Goal: Transaction & Acquisition: Purchase product/service

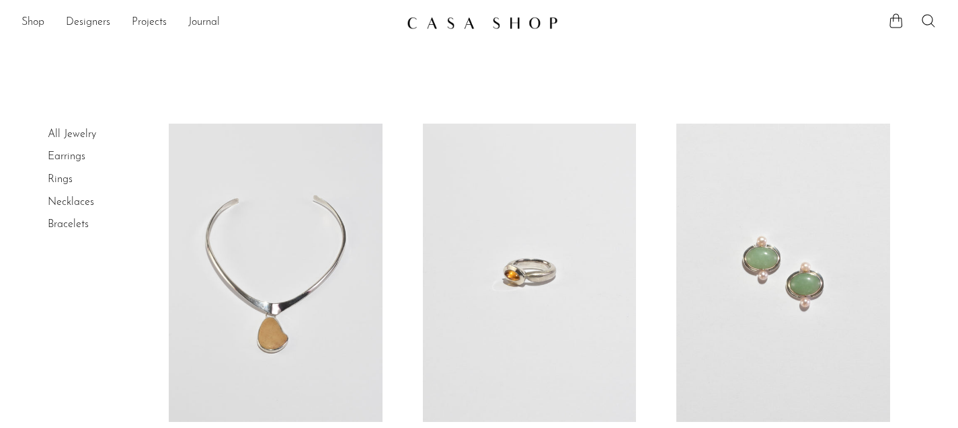
click at [796, 309] on link at bounding box center [782, 273] width 213 height 299
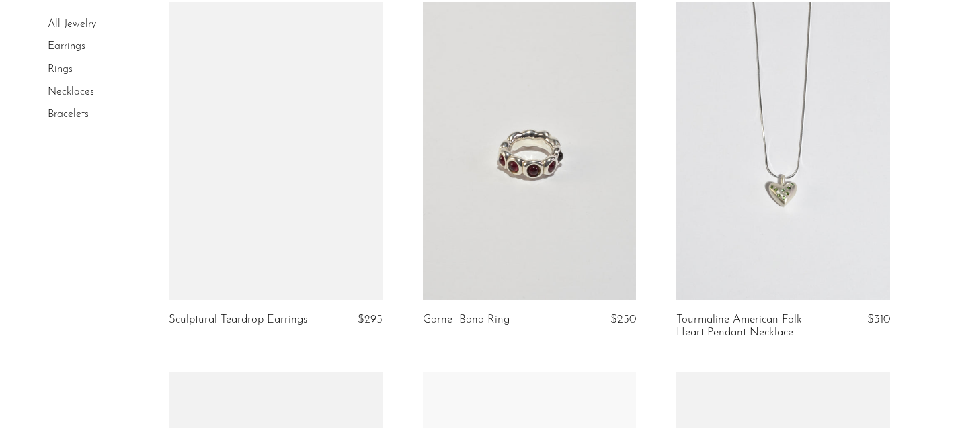
scroll to position [2352, 0]
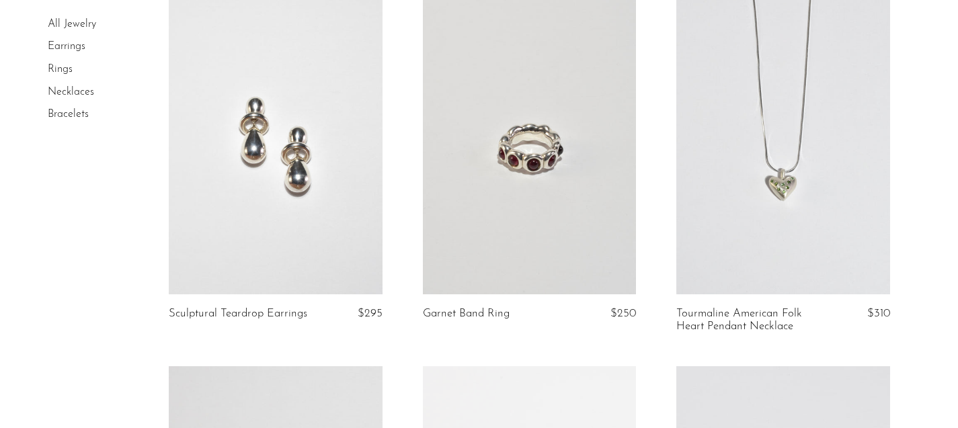
click at [266, 235] on link at bounding box center [275, 145] width 213 height 299
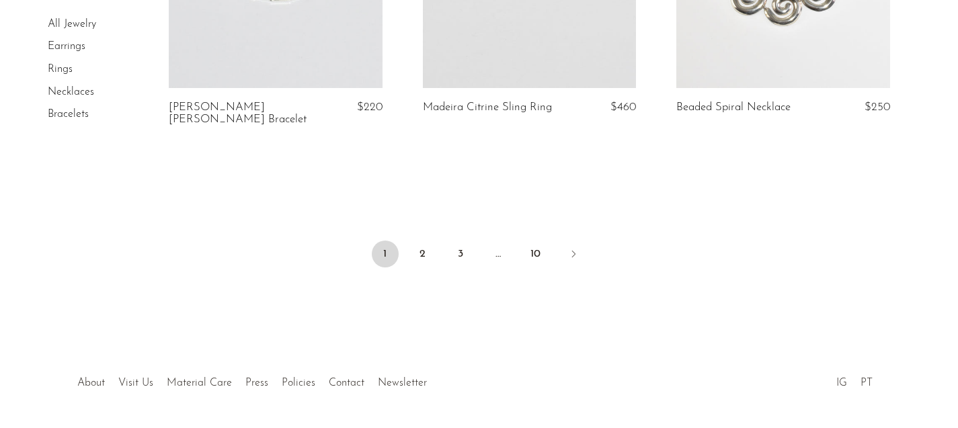
scroll to position [4407, 0]
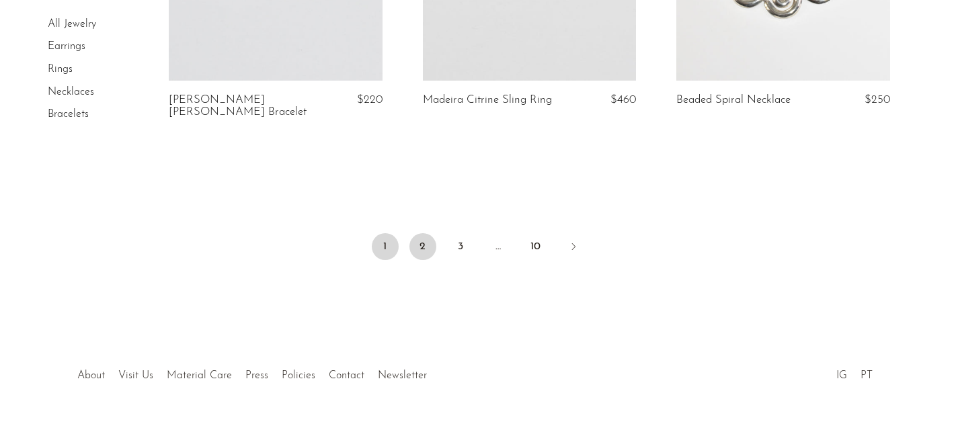
click at [417, 233] on link "2" at bounding box center [422, 246] width 27 height 27
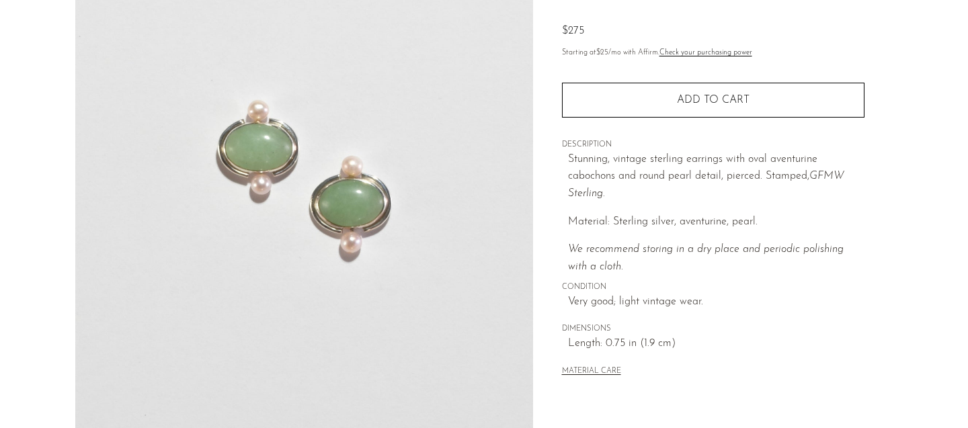
scroll to position [447, 0]
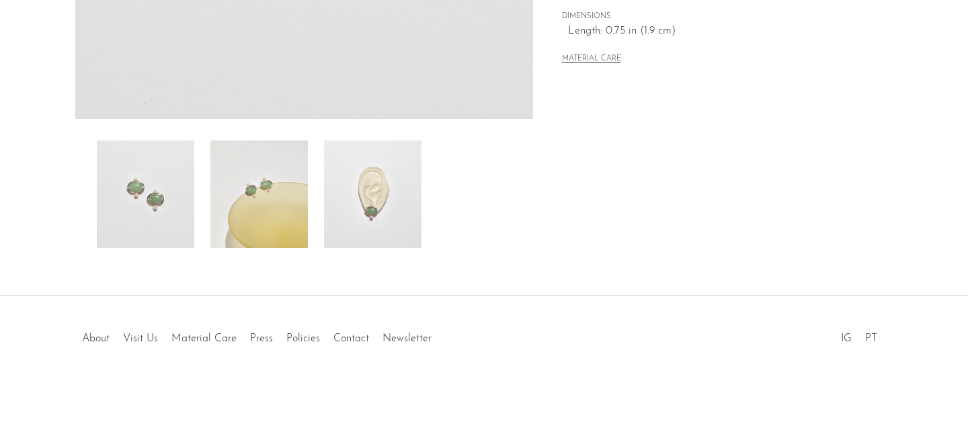
click at [362, 191] on img at bounding box center [372, 195] width 97 height 108
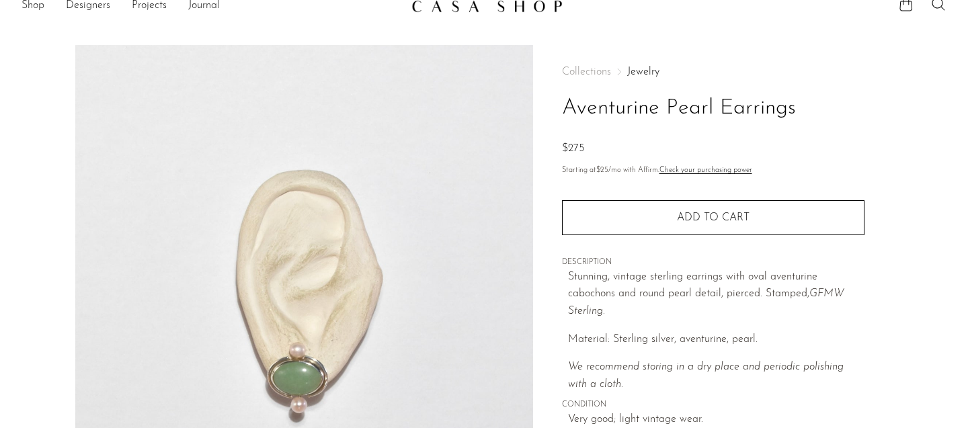
scroll to position [32, 0]
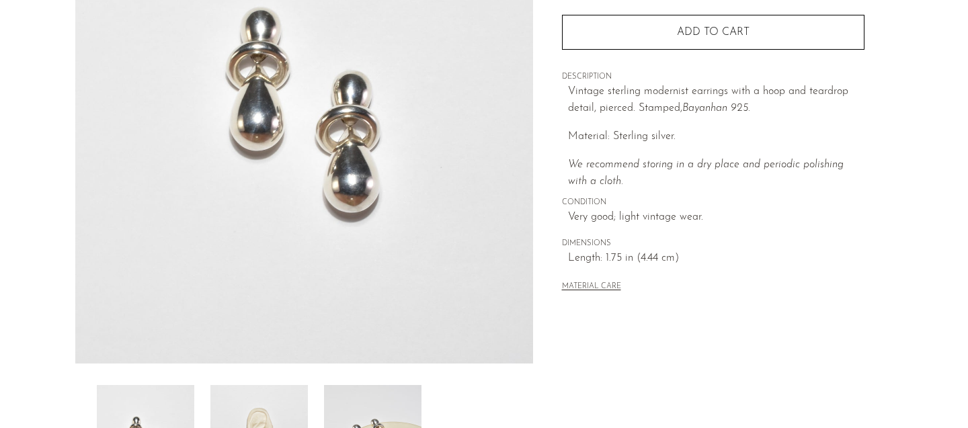
scroll to position [245, 0]
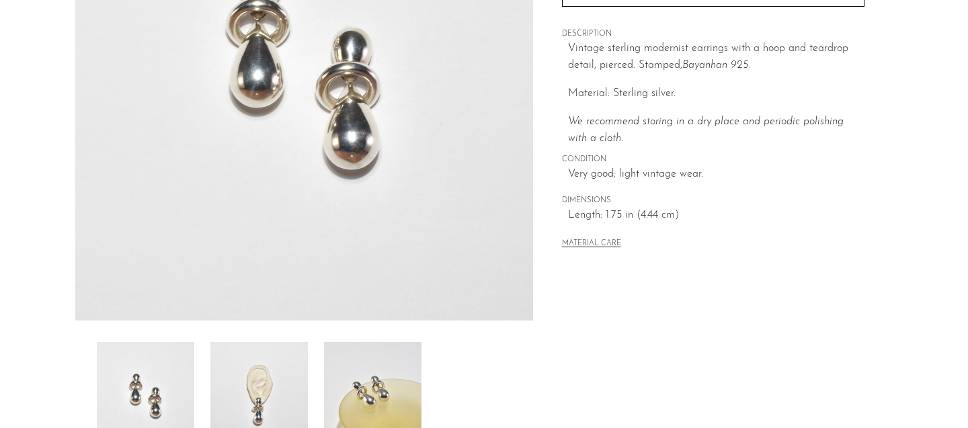
click at [278, 390] on img at bounding box center [258, 396] width 97 height 108
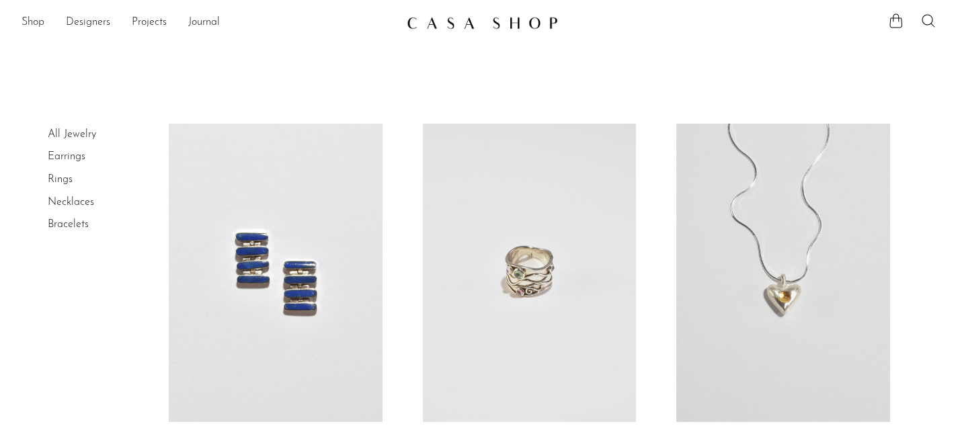
click at [73, 224] on link "Bracelets" at bounding box center [68, 224] width 41 height 11
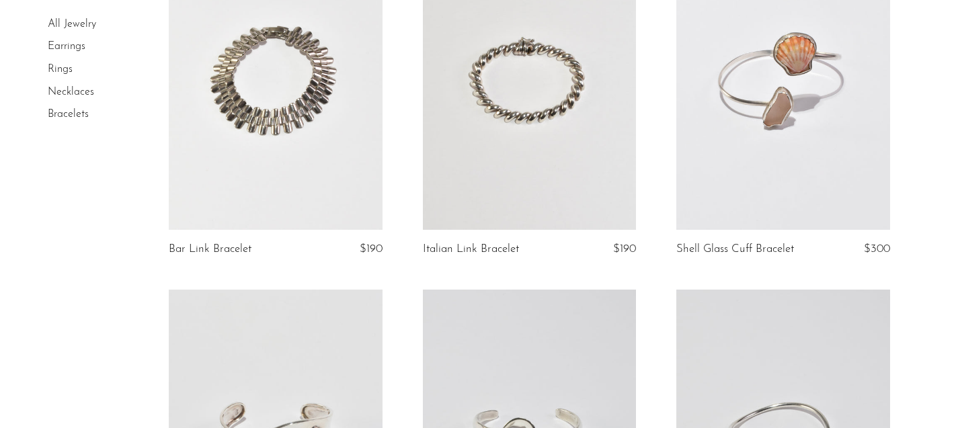
scroll to position [136, 0]
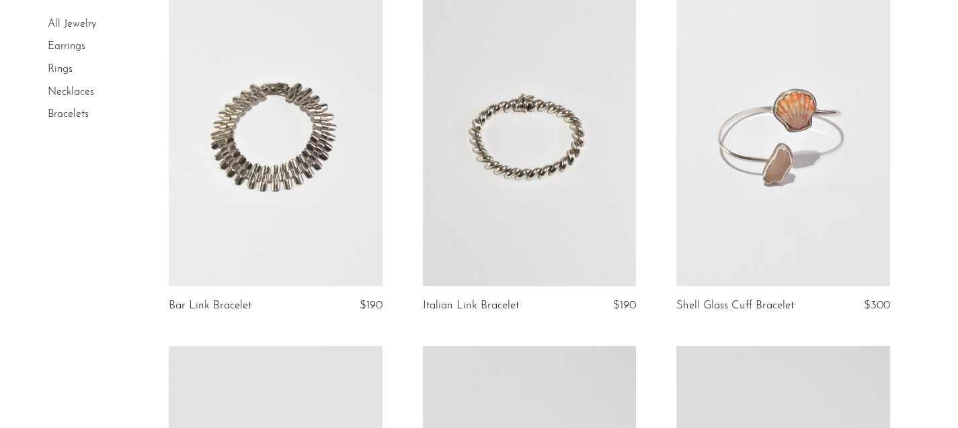
click at [503, 157] on link at bounding box center [529, 137] width 213 height 299
click at [70, 44] on link "Earrings" at bounding box center [67, 47] width 38 height 11
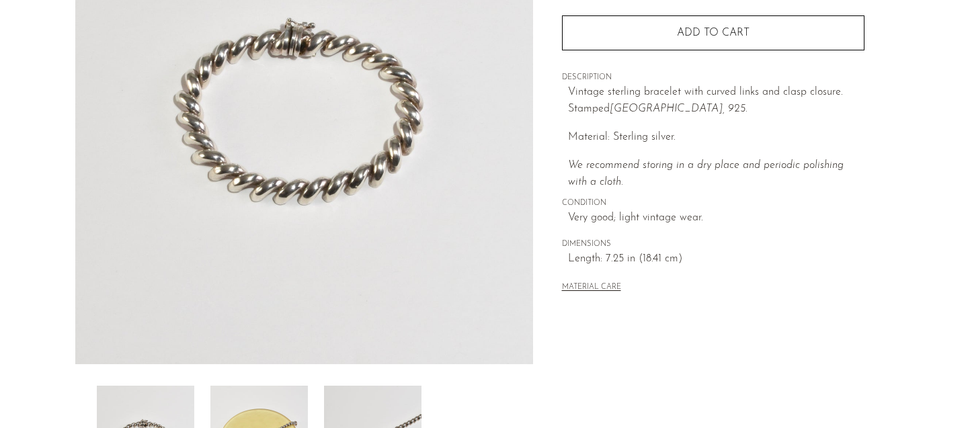
scroll to position [320, 0]
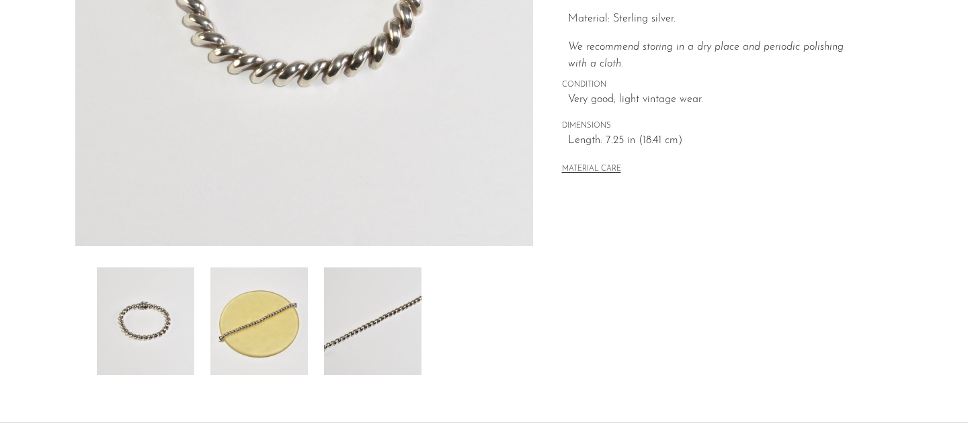
click at [286, 294] on img at bounding box center [258, 322] width 97 height 108
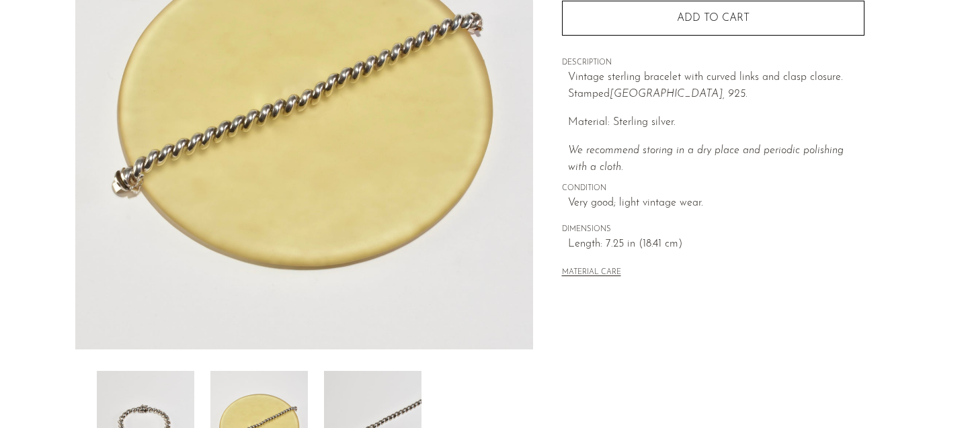
scroll to position [196, 0]
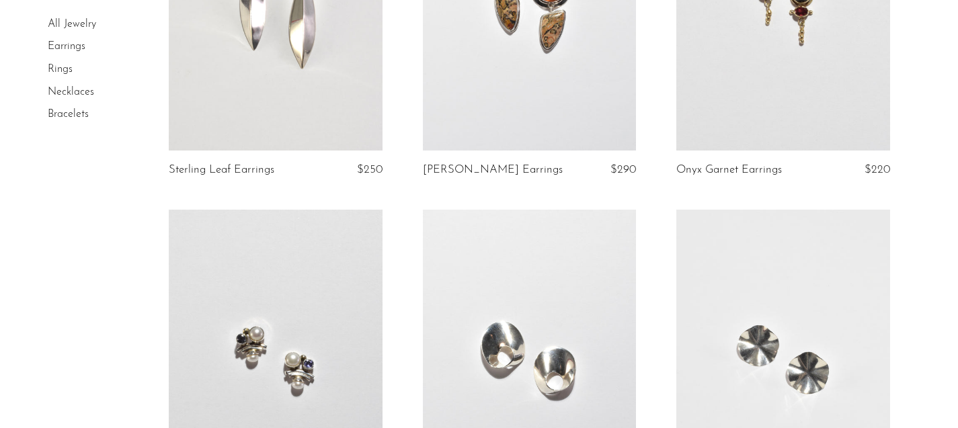
scroll to position [1091, 0]
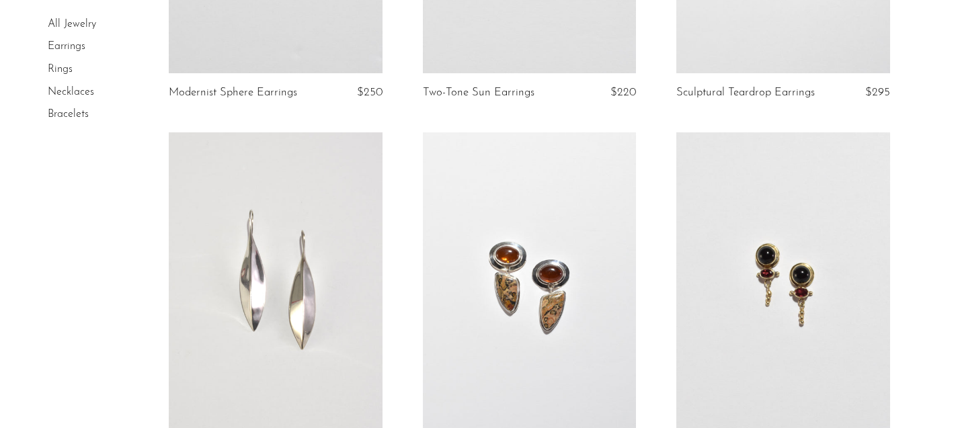
click at [816, 233] on link at bounding box center [782, 281] width 213 height 299
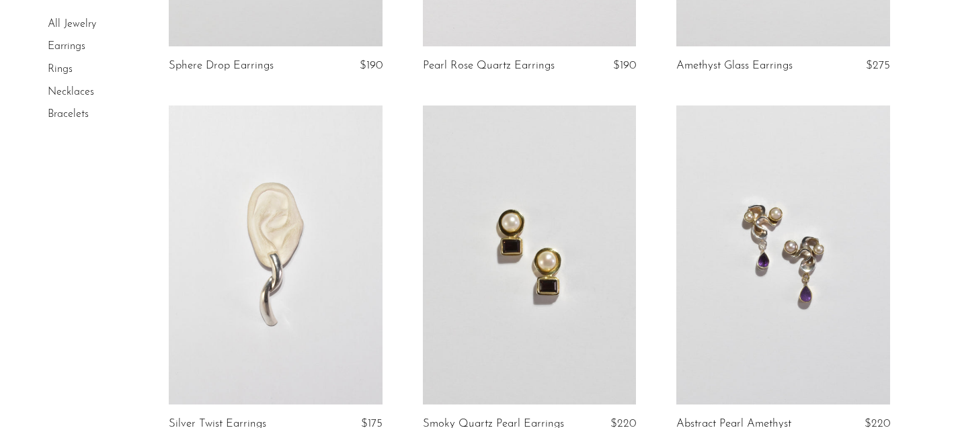
scroll to position [2980, 0]
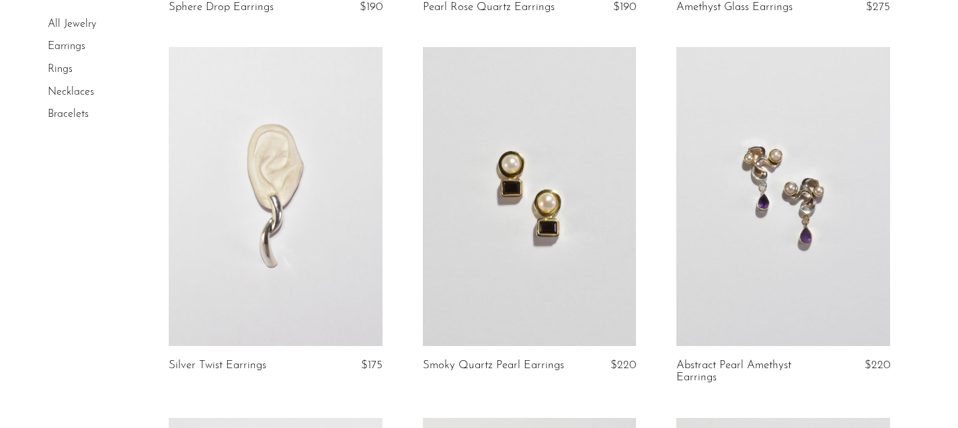
click at [562, 270] on link at bounding box center [529, 196] width 213 height 299
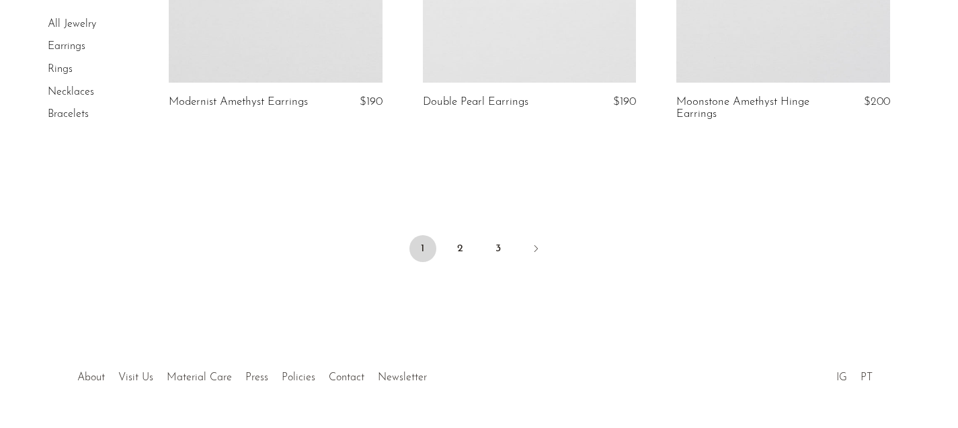
scroll to position [4395, 0]
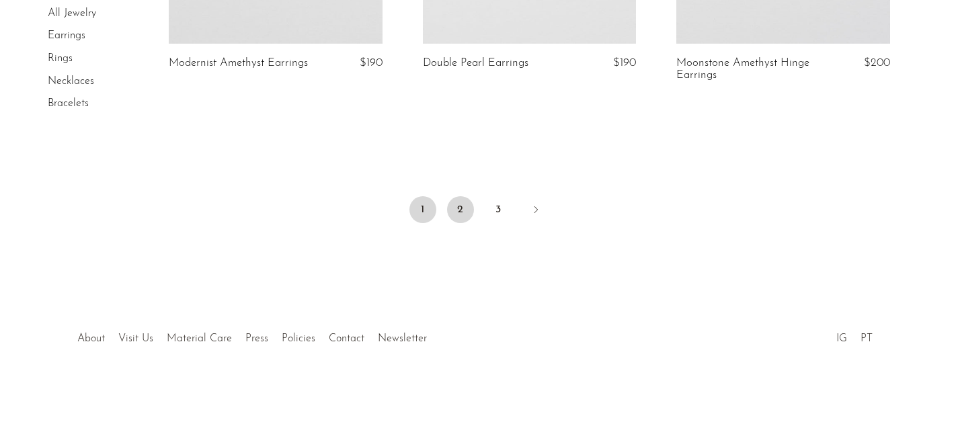
click at [466, 208] on link "2" at bounding box center [460, 209] width 27 height 27
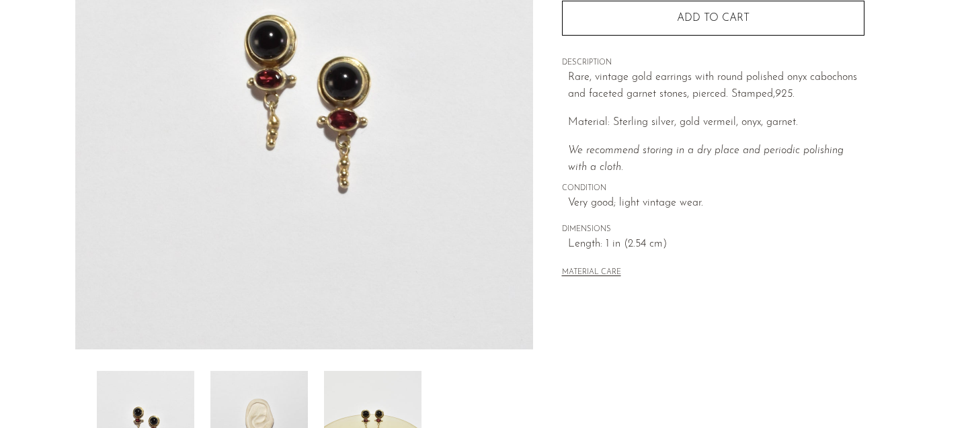
scroll to position [406, 0]
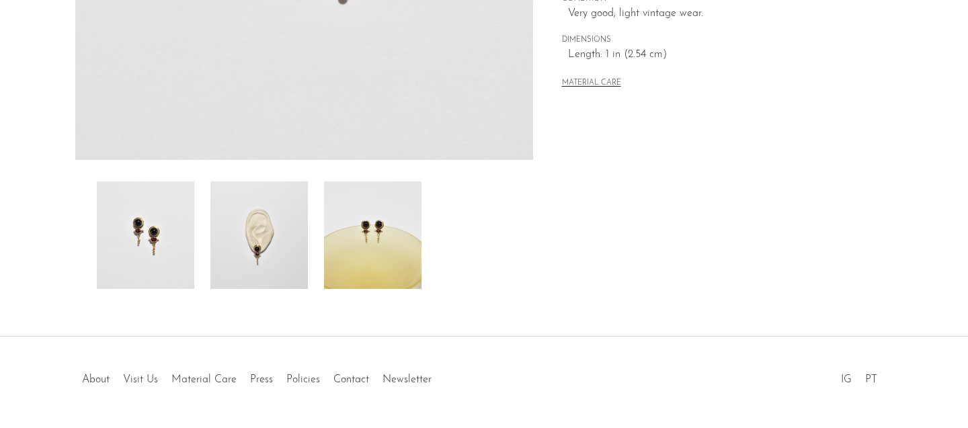
click at [269, 268] on img at bounding box center [258, 236] width 97 height 108
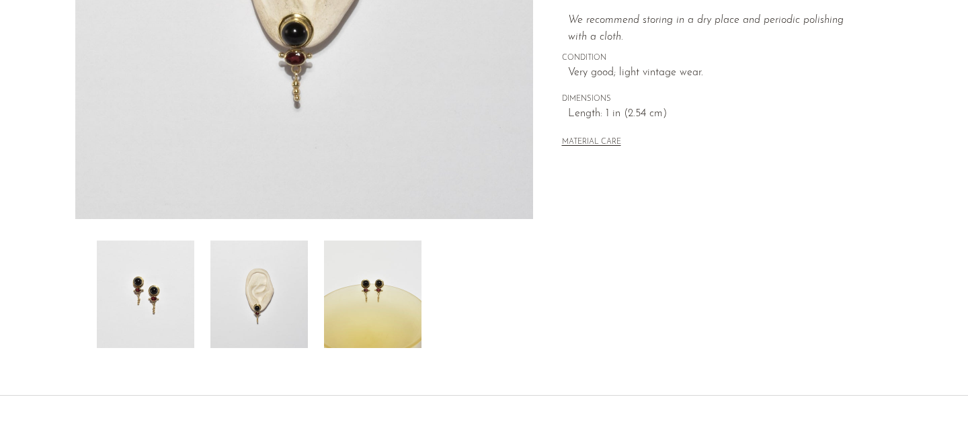
scroll to position [300, 0]
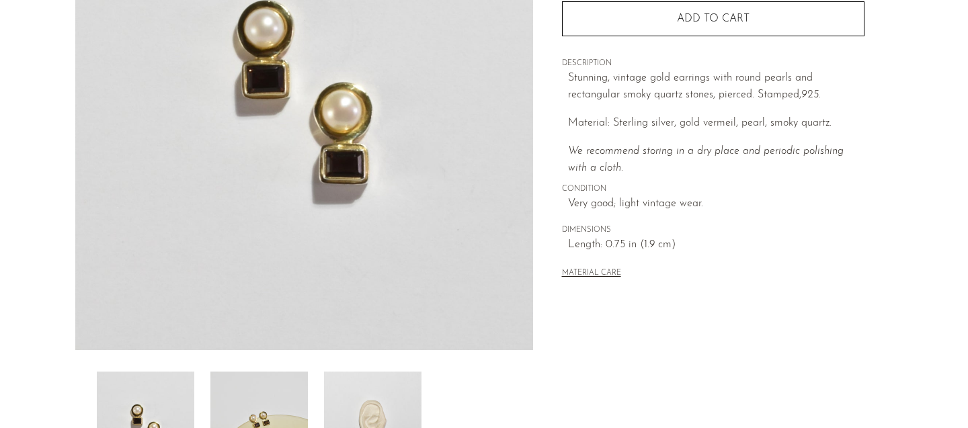
scroll to position [407, 0]
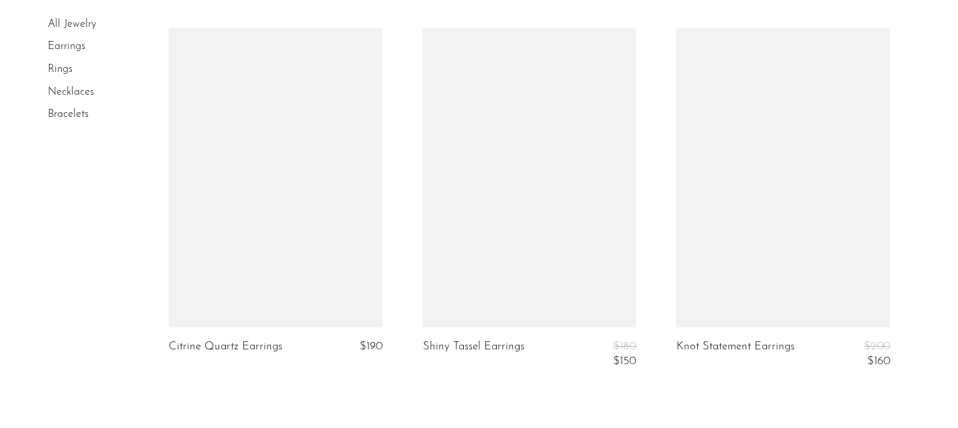
scroll to position [4091, 0]
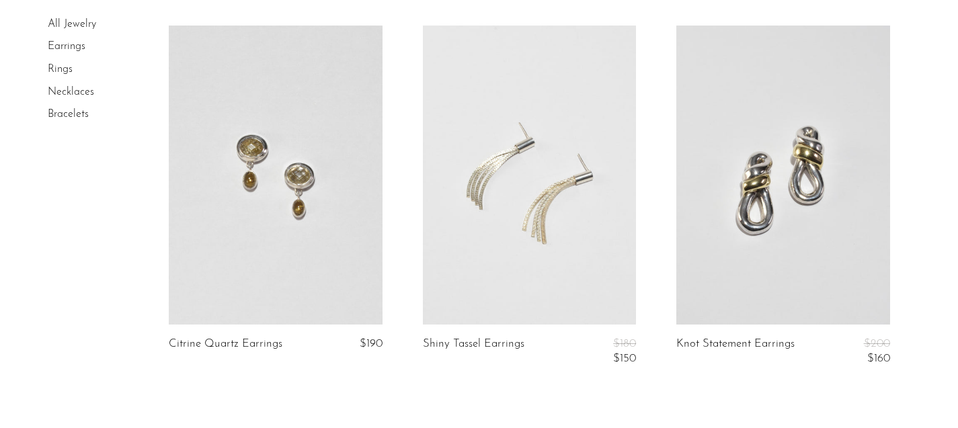
click at [292, 273] on link at bounding box center [275, 175] width 213 height 299
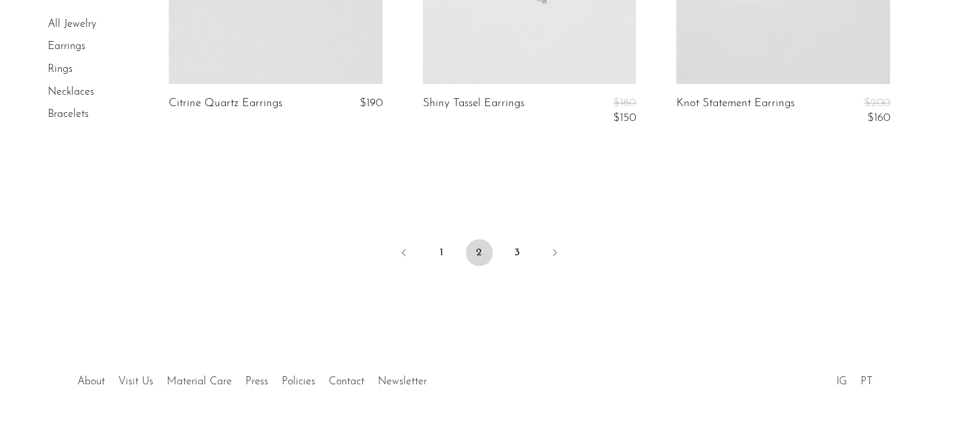
scroll to position [4330, 0]
click at [511, 262] on link "3" at bounding box center [517, 254] width 27 height 27
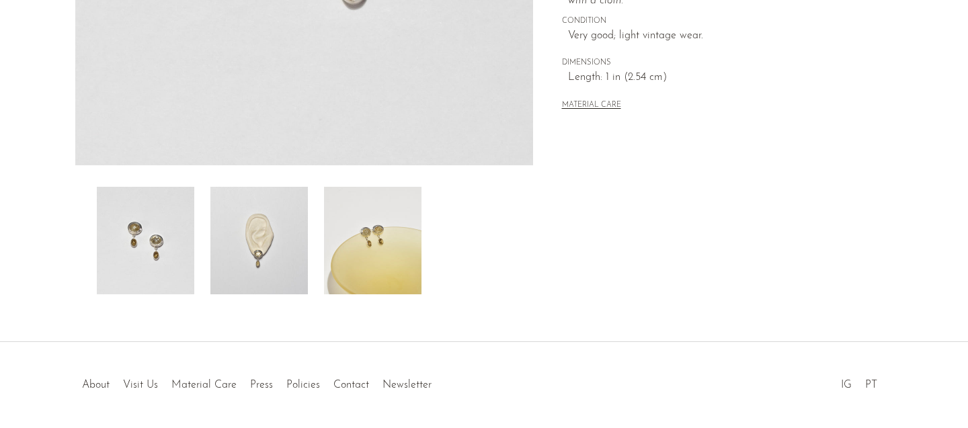
scroll to position [401, 0]
click at [278, 260] on img at bounding box center [258, 240] width 97 height 108
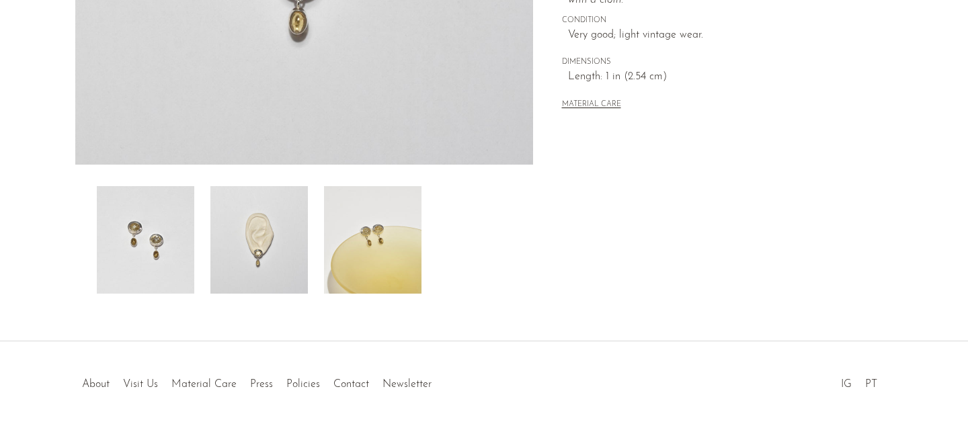
scroll to position [115, 0]
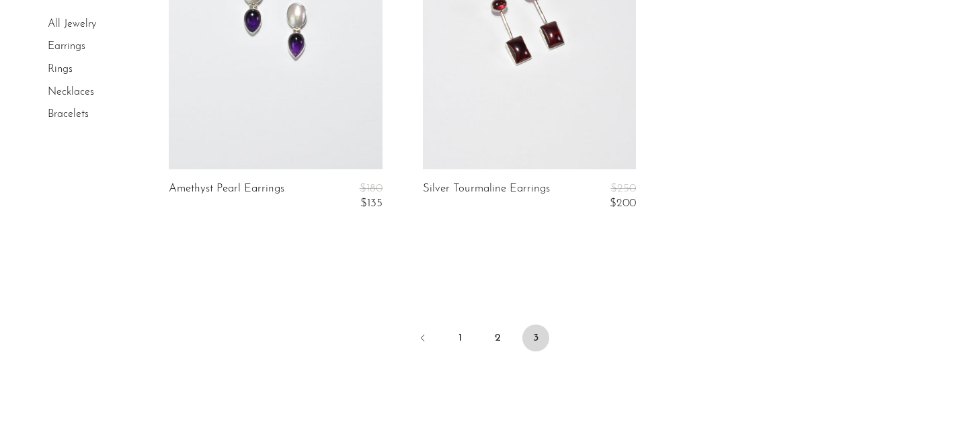
scroll to position [1011, 0]
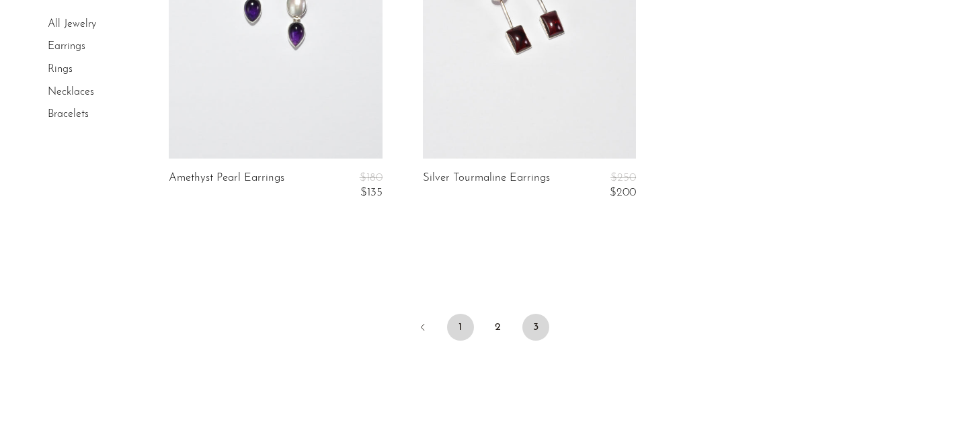
click at [456, 316] on link "1" at bounding box center [460, 327] width 27 height 27
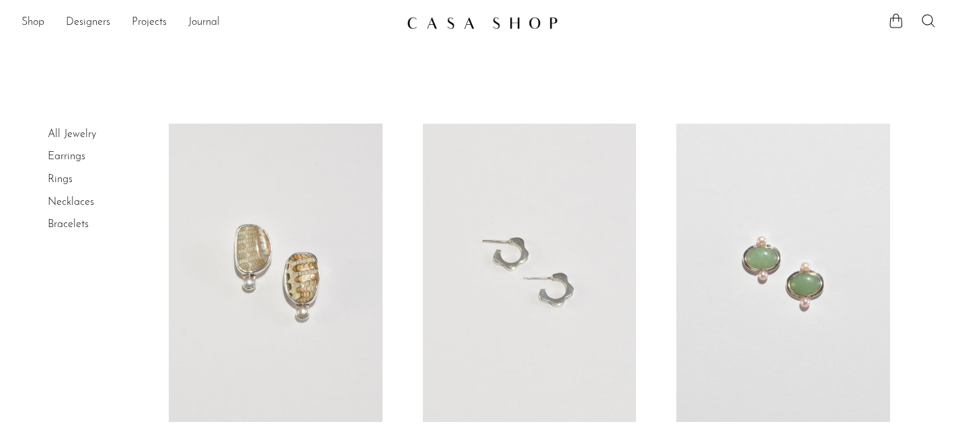
click at [736, 239] on link at bounding box center [782, 273] width 213 height 299
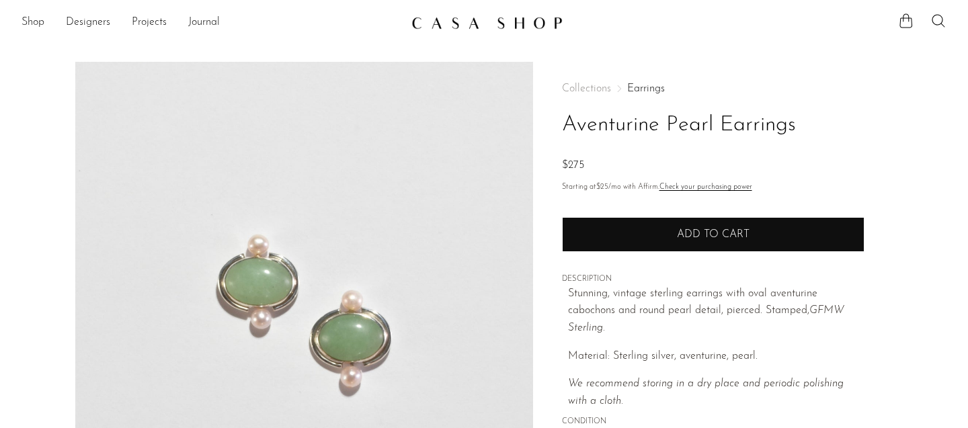
click at [680, 233] on span "Add to cart" at bounding box center [713, 234] width 73 height 11
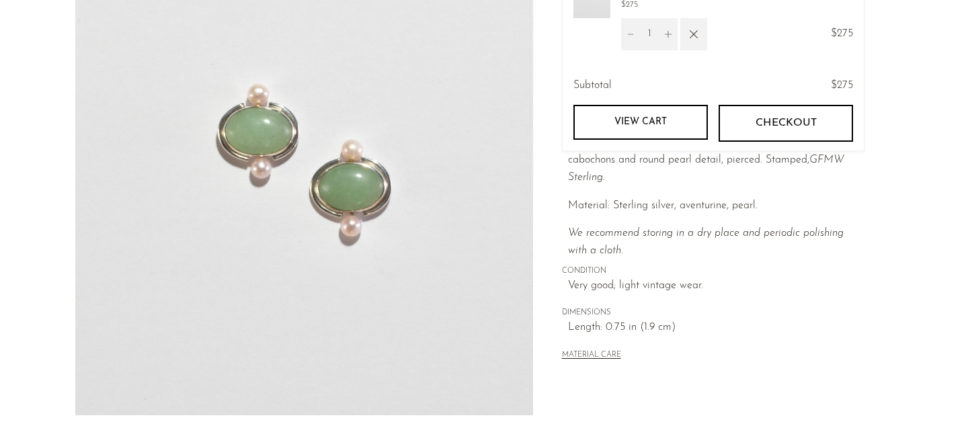
scroll to position [58, 0]
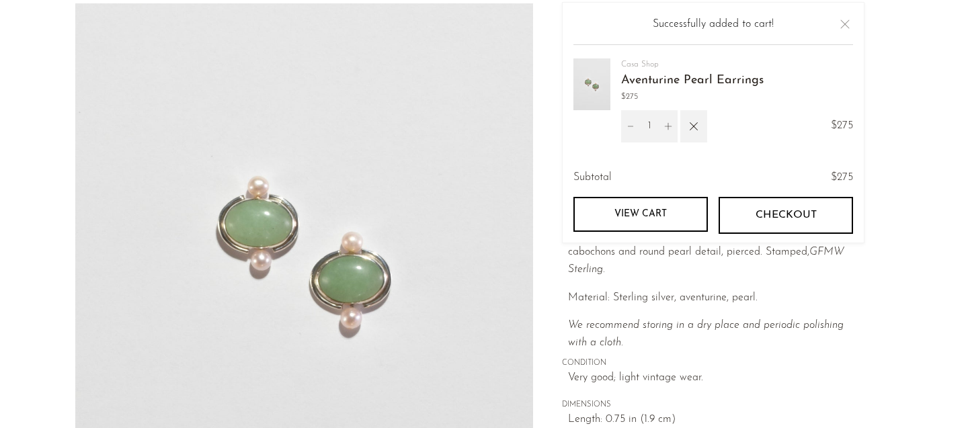
click at [801, 212] on span "Checkout" at bounding box center [785, 215] width 61 height 13
